Goal: Transaction & Acquisition: Book appointment/travel/reservation

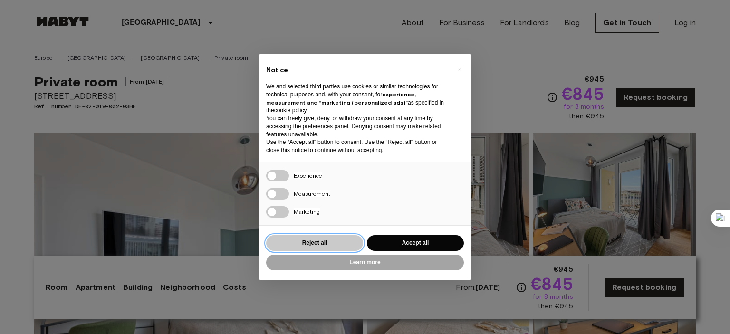
click at [328, 239] on button "Reject all" at bounding box center [314, 243] width 97 height 16
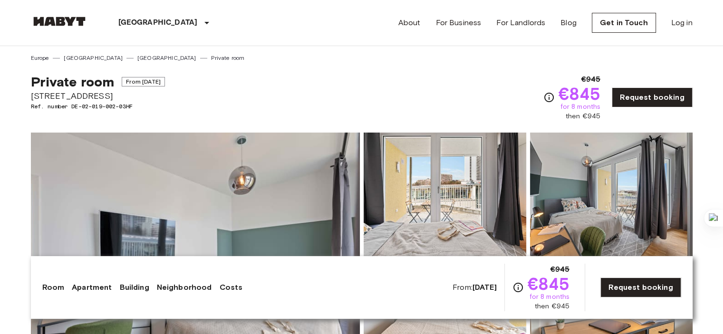
click at [137, 55] on link "[GEOGRAPHIC_DATA]" at bounding box center [166, 58] width 59 height 9
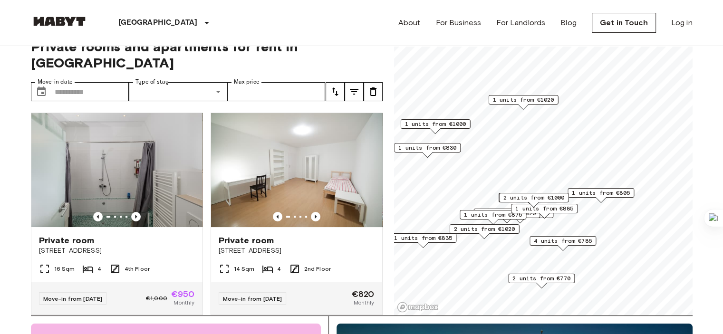
click at [540, 100] on span "1 units from €1020" at bounding box center [522, 100] width 61 height 9
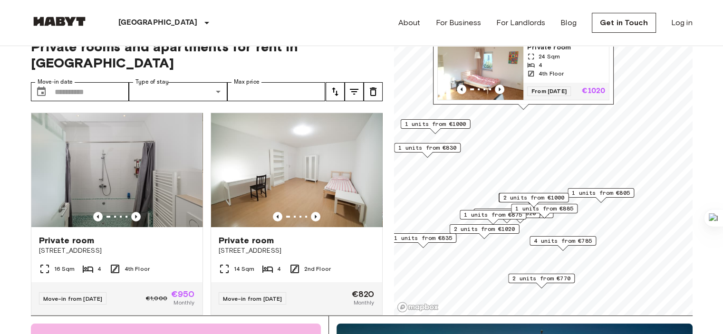
click at [545, 193] on span "2 units from €1000" at bounding box center [533, 197] width 61 height 9
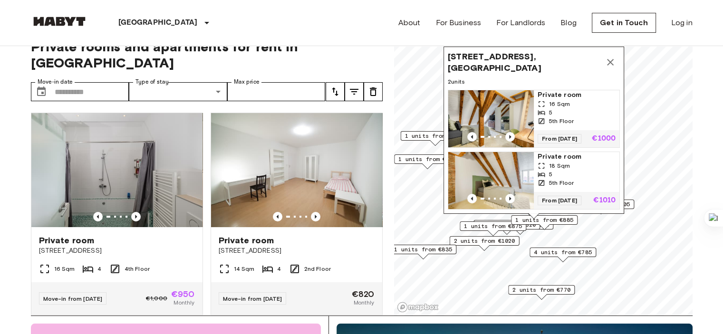
click at [629, 205] on span "1 units from €805" at bounding box center [601, 204] width 58 height 9
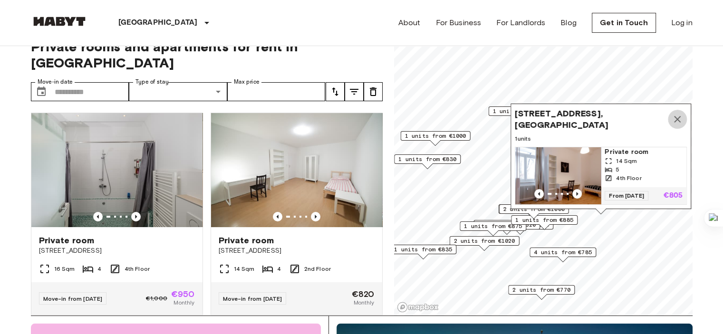
click at [678, 114] on icon "Map marker" at bounding box center [677, 119] width 11 height 11
